Goal: Information Seeking & Learning: Learn about a topic

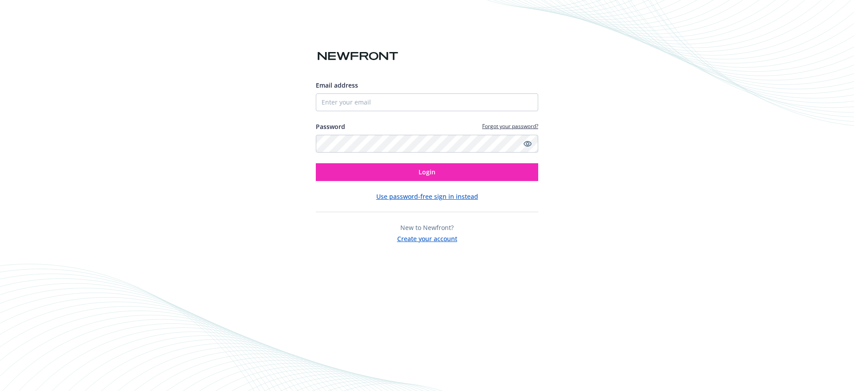
click at [789, 70] on div "Email address Password Forgot your password? Login Use password-free sign in in…" at bounding box center [427, 195] width 854 height 391
click at [338, 97] on input "Email address" at bounding box center [427, 102] width 222 height 18
type input "[PERSON_NAME][EMAIL_ADDRESS][DOMAIN_NAME]"
click at [316, 163] on button "Login" at bounding box center [427, 172] width 222 height 18
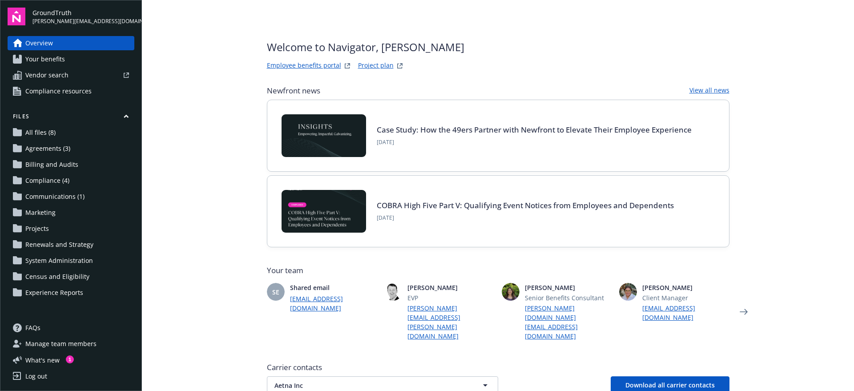
click at [65, 153] on span "Agreements (3)" at bounding box center [47, 148] width 45 height 14
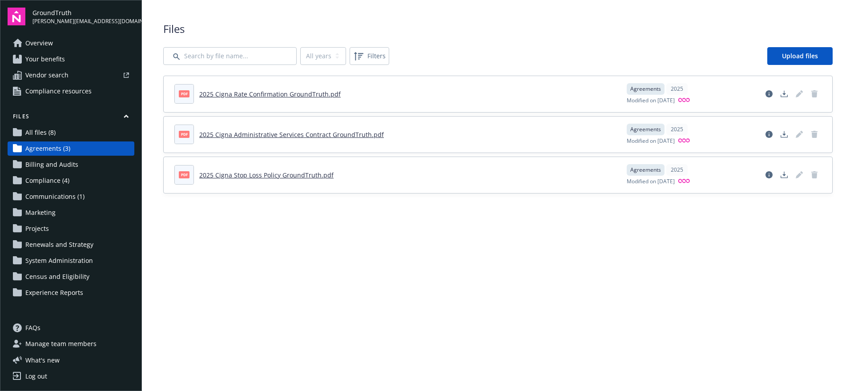
click at [80, 129] on link "All files (8)" at bounding box center [71, 132] width 127 height 14
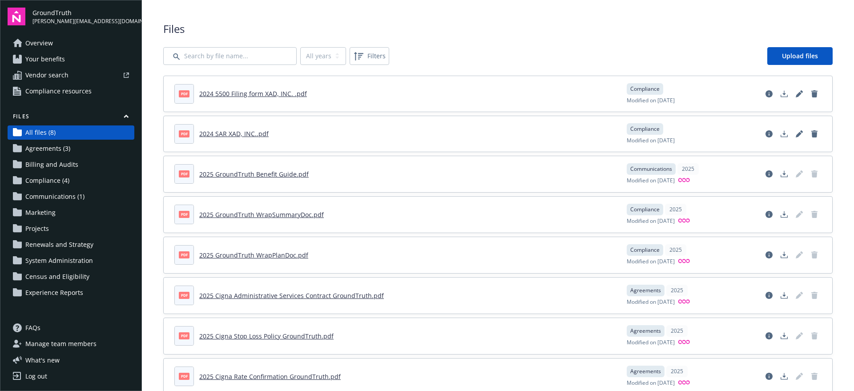
click at [83, 55] on link "Your benefits" at bounding box center [71, 59] width 127 height 14
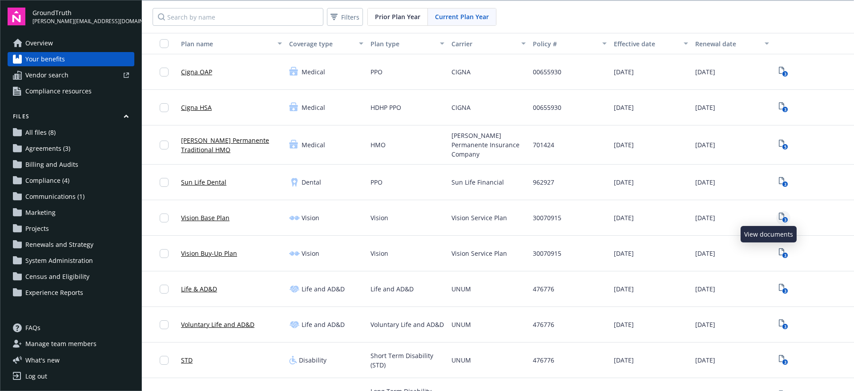
click at [784, 217] on text "3" at bounding box center [785, 220] width 2 height 6
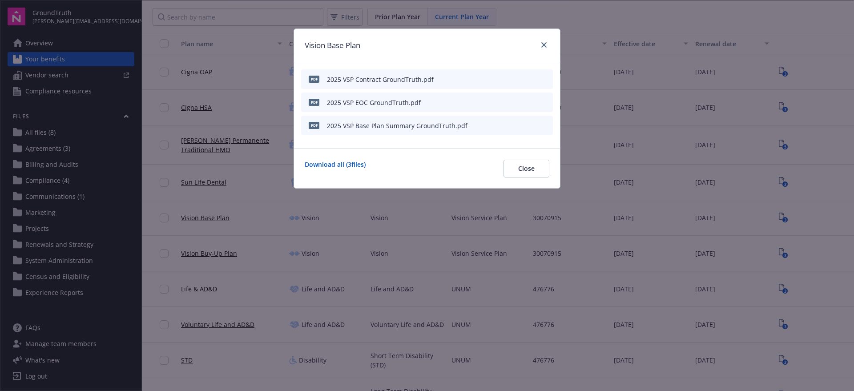
click at [543, 77] on icon "preview file" at bounding box center [544, 79] width 8 height 6
